Goal: Check status: Check status

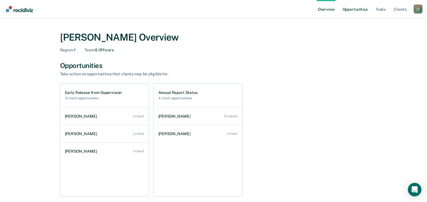
click at [353, 12] on link "Opportunities" at bounding box center [354, 9] width 27 height 18
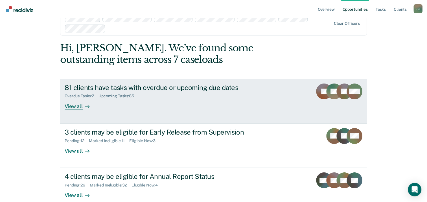
scroll to position [28, 0]
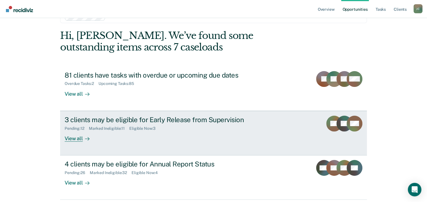
click at [126, 134] on div "3 clients may be eligible for Early Release from Supervision Pending : 12 Marke…" at bounding box center [171, 129] width 212 height 26
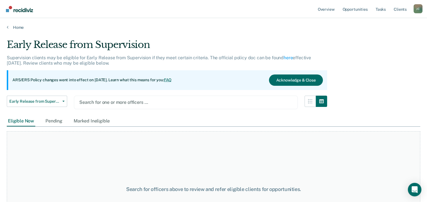
click at [107, 103] on div at bounding box center [185, 102] width 213 height 6
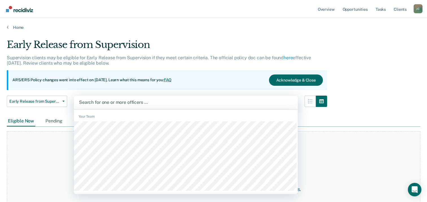
click at [122, 102] on div at bounding box center [186, 102] width 214 height 6
click at [123, 101] on div at bounding box center [186, 102] width 214 height 6
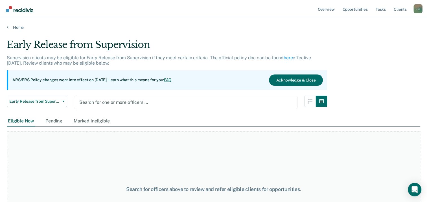
click at [113, 104] on div at bounding box center [185, 102] width 213 height 6
click at [114, 103] on div at bounding box center [185, 102] width 213 height 6
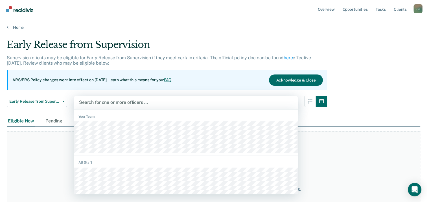
click at [101, 102] on div at bounding box center [186, 102] width 214 height 6
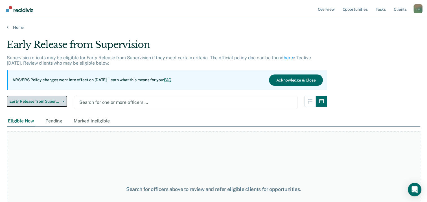
click at [44, 102] on span "Early Release from Supervision" at bounding box center [34, 101] width 51 height 5
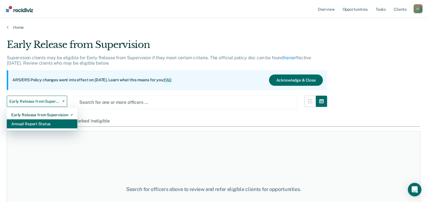
click at [41, 124] on div "Annual Report Status" at bounding box center [42, 123] width 62 height 9
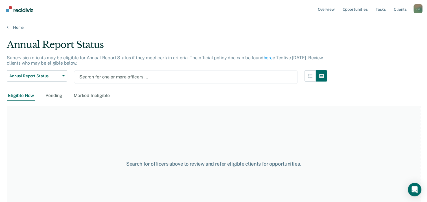
click at [117, 75] on div at bounding box center [185, 77] width 213 height 6
click at [108, 77] on div at bounding box center [185, 77] width 213 height 6
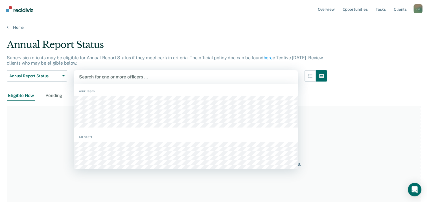
click at [117, 78] on div at bounding box center [186, 77] width 214 height 6
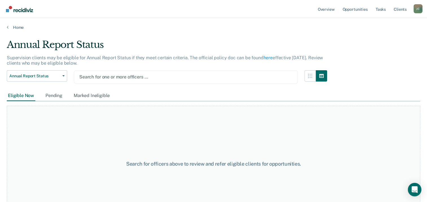
click at [112, 77] on div at bounding box center [185, 77] width 213 height 6
click at [132, 77] on div at bounding box center [185, 77] width 213 height 6
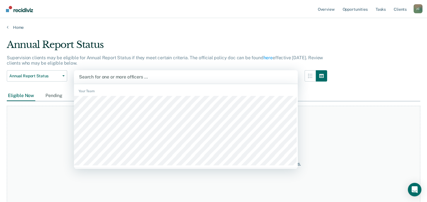
click at [114, 77] on div at bounding box center [186, 77] width 214 height 6
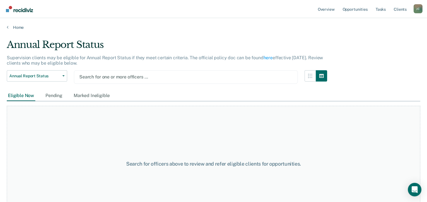
click at [107, 78] on div at bounding box center [185, 77] width 213 height 6
click at [54, 77] on span "Annual Report Status" at bounding box center [34, 76] width 51 height 5
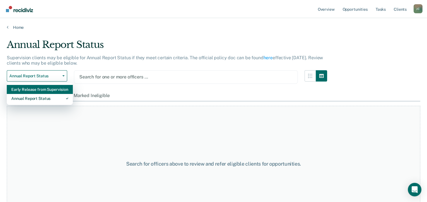
click at [50, 88] on div "Early Release from Supervision" at bounding box center [39, 89] width 57 height 9
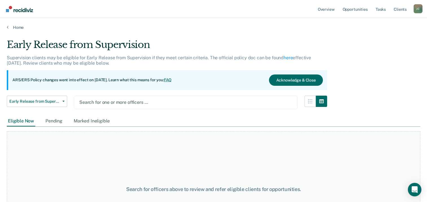
click at [281, 100] on div at bounding box center [185, 102] width 213 height 6
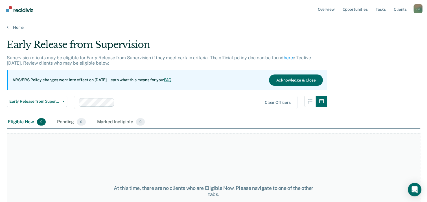
click at [212, 105] on div at bounding box center [171, 102] width 184 height 8
click at [199, 104] on div at bounding box center [215, 102] width 94 height 6
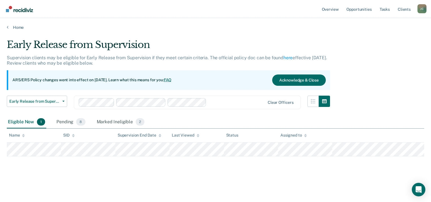
click at [221, 101] on div at bounding box center [237, 102] width 56 height 6
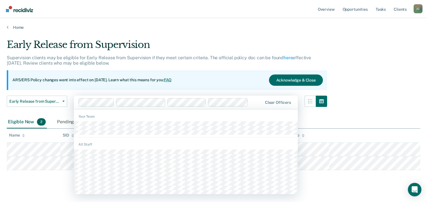
click at [255, 104] on div at bounding box center [256, 102] width 11 height 6
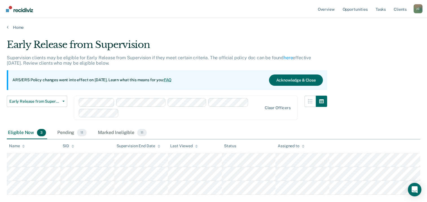
click at [175, 114] on div at bounding box center [191, 113] width 141 height 6
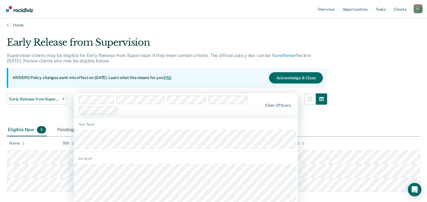
scroll to position [2, 0]
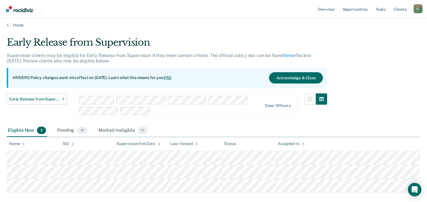
click at [163, 113] on div at bounding box center [207, 110] width 109 height 6
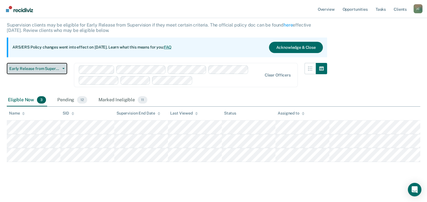
click at [64, 69] on button "Early Release from Supervision" at bounding box center [37, 68] width 60 height 11
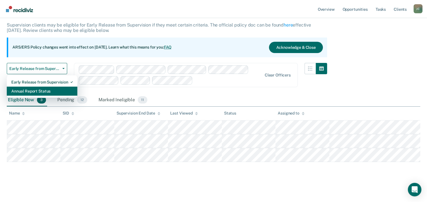
click at [58, 89] on div "Annual Report Status" at bounding box center [42, 91] width 62 height 9
